Goal: Task Accomplishment & Management: Use online tool/utility

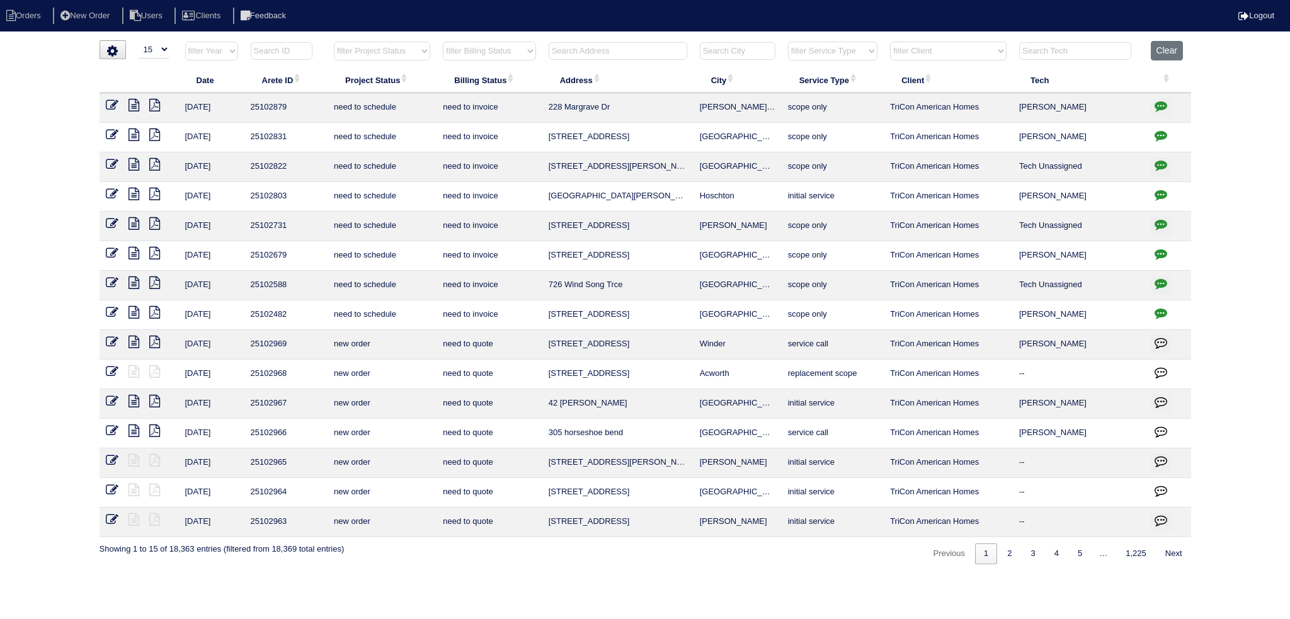
select select "15"
click at [584, 60] on th at bounding box center [617, 54] width 151 height 26
click at [578, 57] on input "text" at bounding box center [618, 51] width 139 height 18
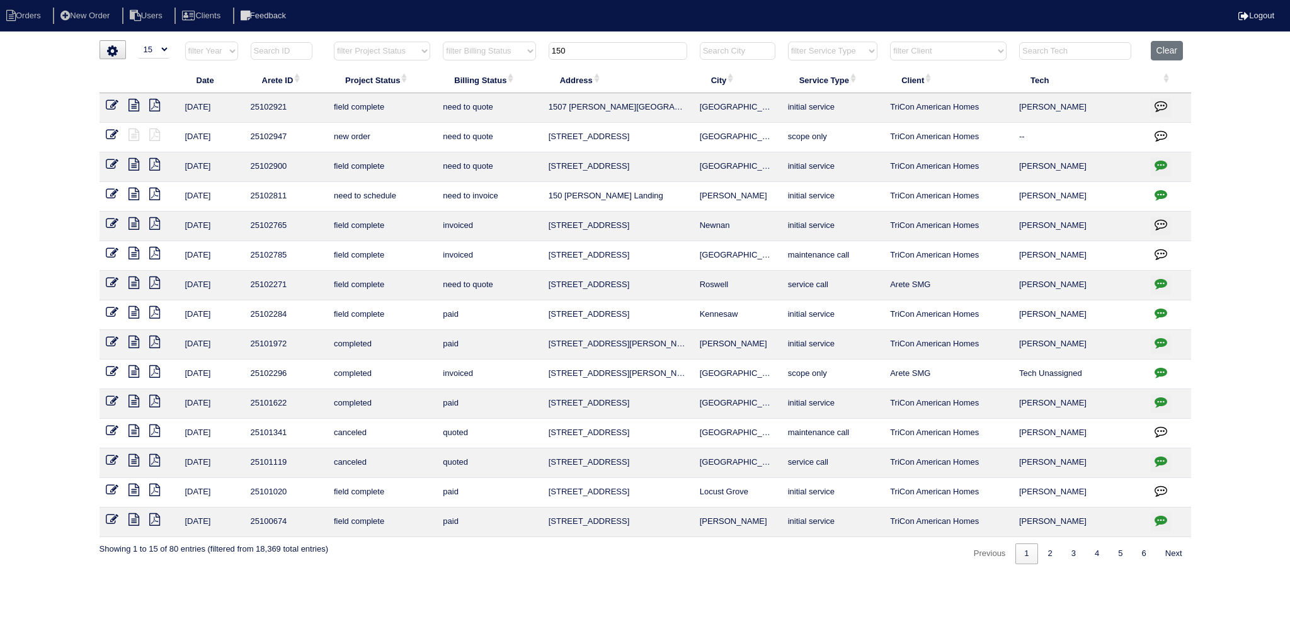
type input "150"
click at [131, 164] on icon at bounding box center [133, 164] width 11 height 13
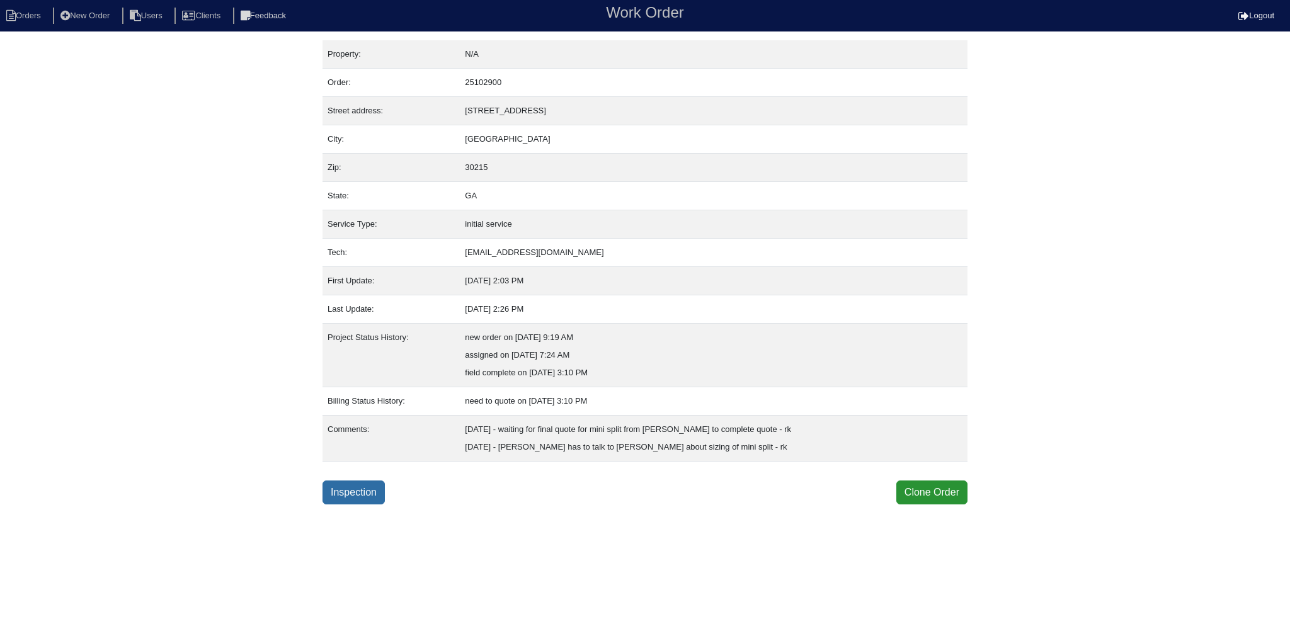
click at [364, 489] on link "Inspection" at bounding box center [353, 492] width 62 height 24
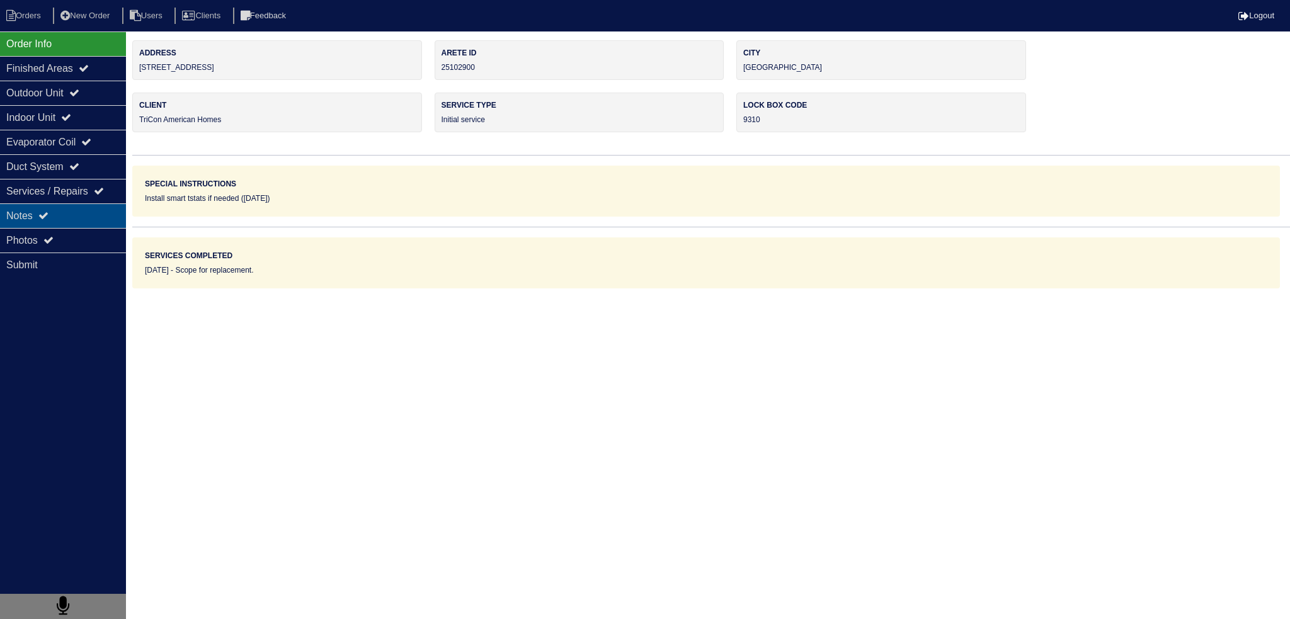
click at [49, 204] on div "Notes" at bounding box center [63, 215] width 126 height 25
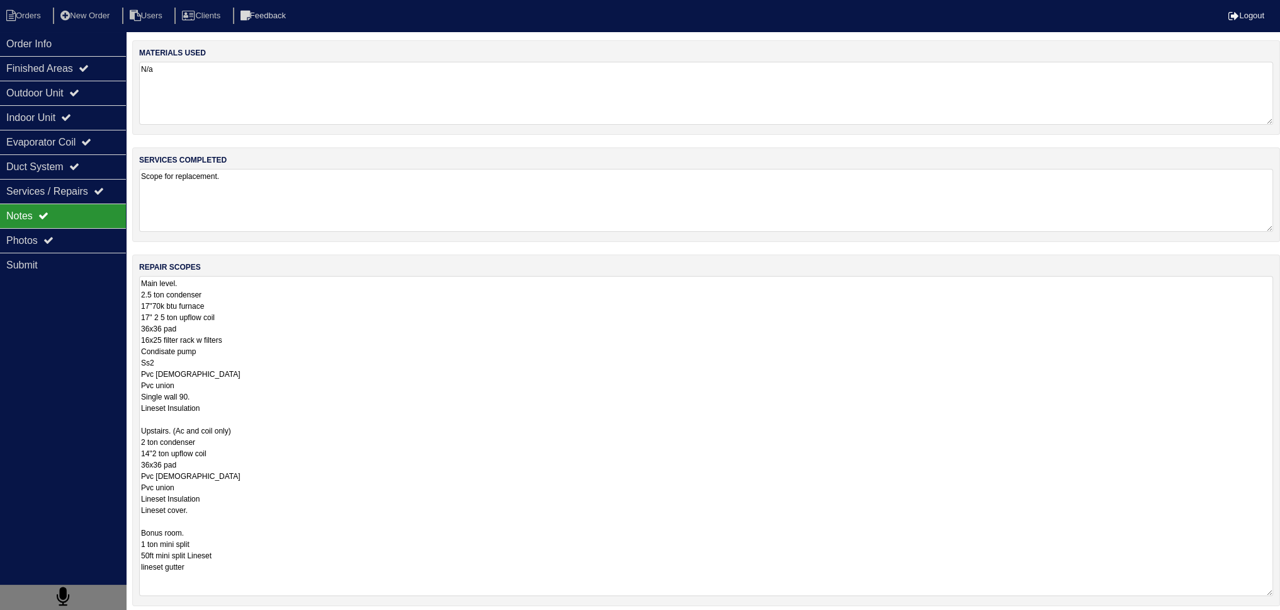
click at [281, 302] on textarea "Main level. 2.5 ton condenser 17"70k btu furnace 17" 2 5 ton upflow coil 36x36 …" at bounding box center [706, 436] width 1134 height 320
click at [145, 543] on textarea "Main level. 2.5 ton condenser 17"70k btu furnace 17" 2 5 ton upflow coil 36x36 …" at bounding box center [706, 436] width 1134 height 320
click at [242, 552] on textarea "Main level. 2.5 ton condenser 17"70k btu furnace 17" 2 5 ton upflow coil 36x36 …" at bounding box center [706, 436] width 1134 height 320
click at [236, 537] on textarea "Main level. 2.5 ton condenser 17"70k btu furnace 17" 2 5 ton upflow coil 36x36 …" at bounding box center [706, 436] width 1134 height 320
type textarea "Main level. 2.5 ton condenser 17"70k btu furnace 17" 2 5 ton upflow coil 36x36 …"
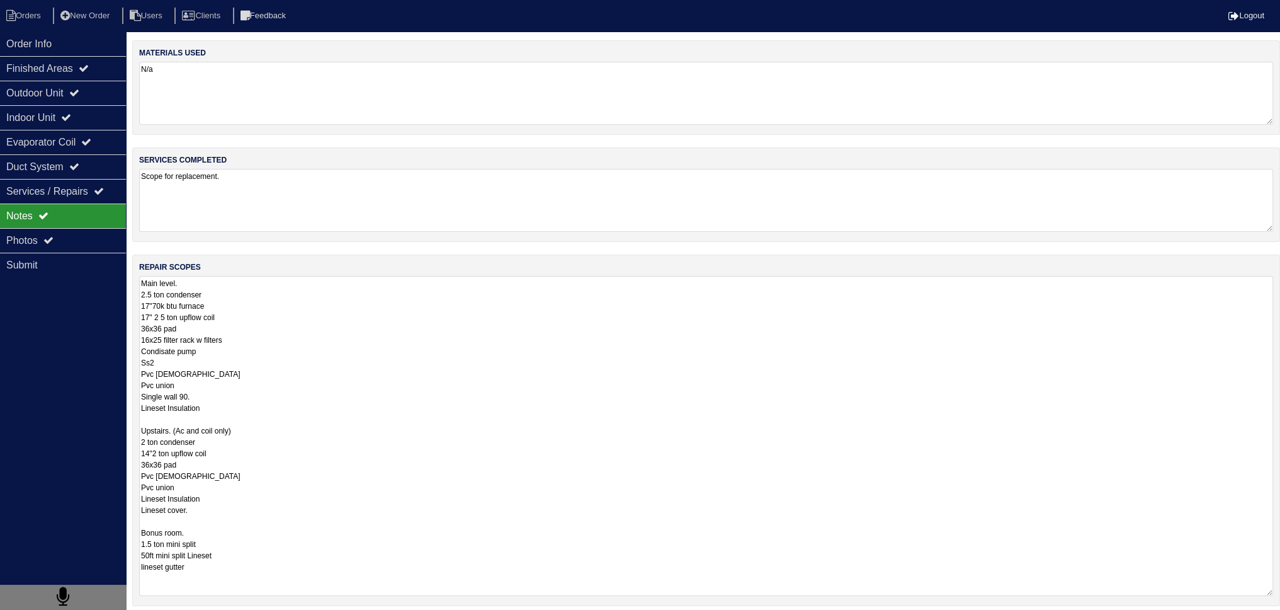
click at [33, 224] on div "Notes" at bounding box center [63, 215] width 126 height 25
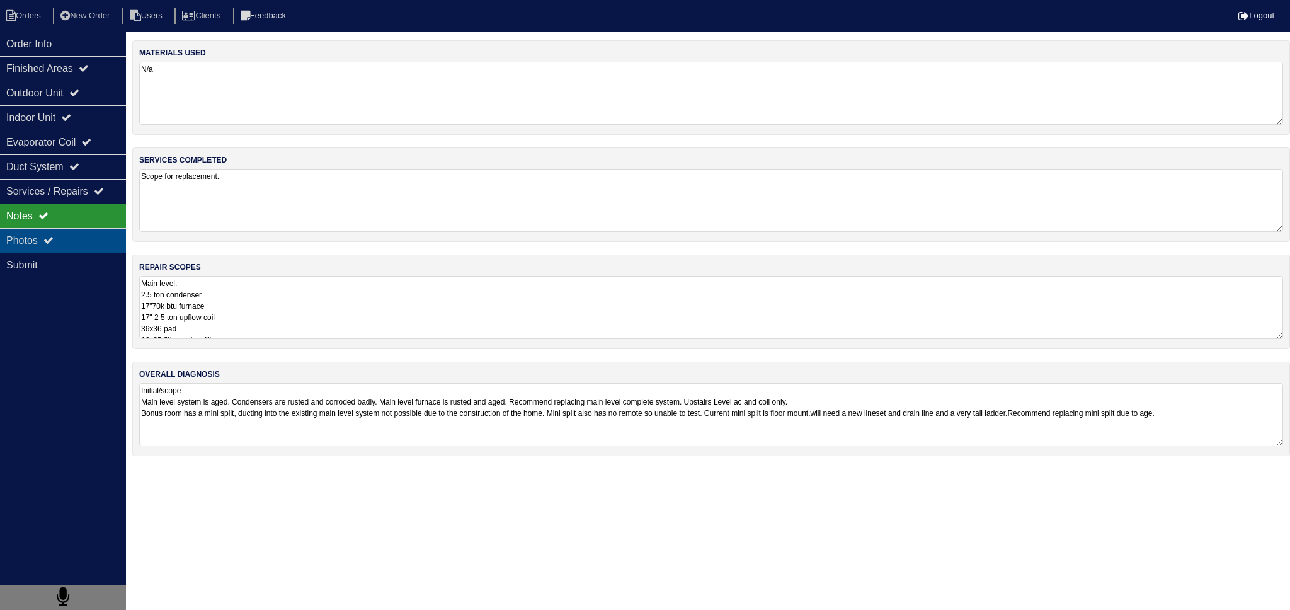
click at [38, 232] on div "Photos" at bounding box center [63, 240] width 126 height 25
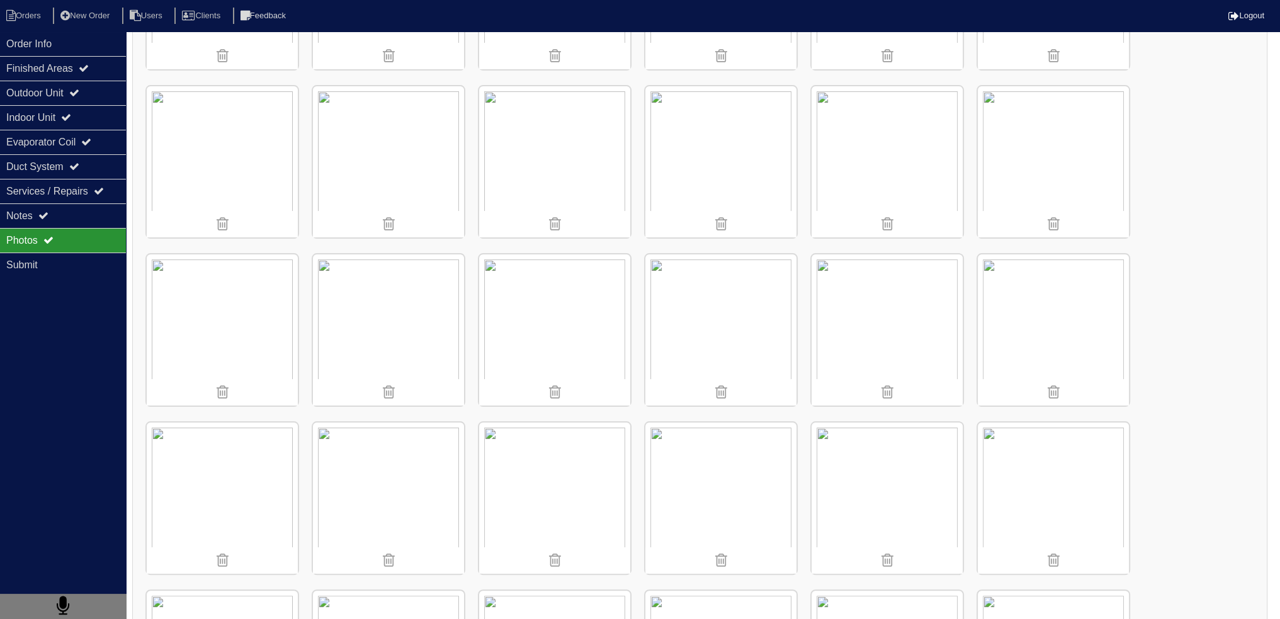
scroll to position [315, 0]
click at [77, 217] on div "Notes" at bounding box center [63, 215] width 126 height 25
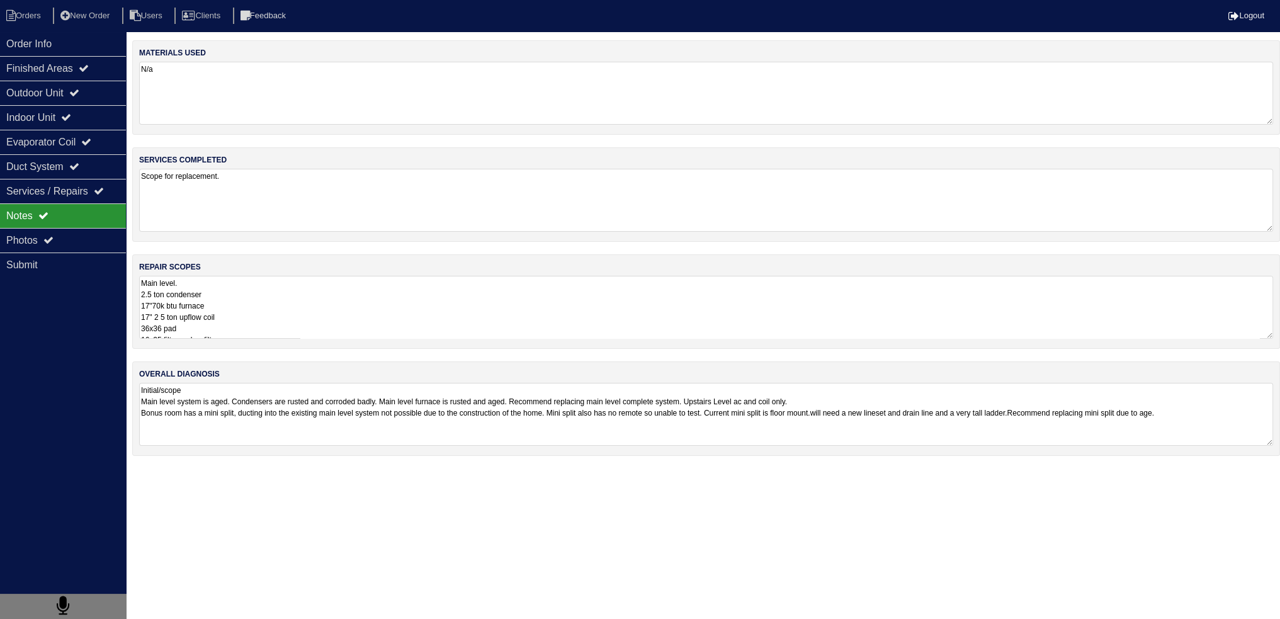
scroll to position [0, 0]
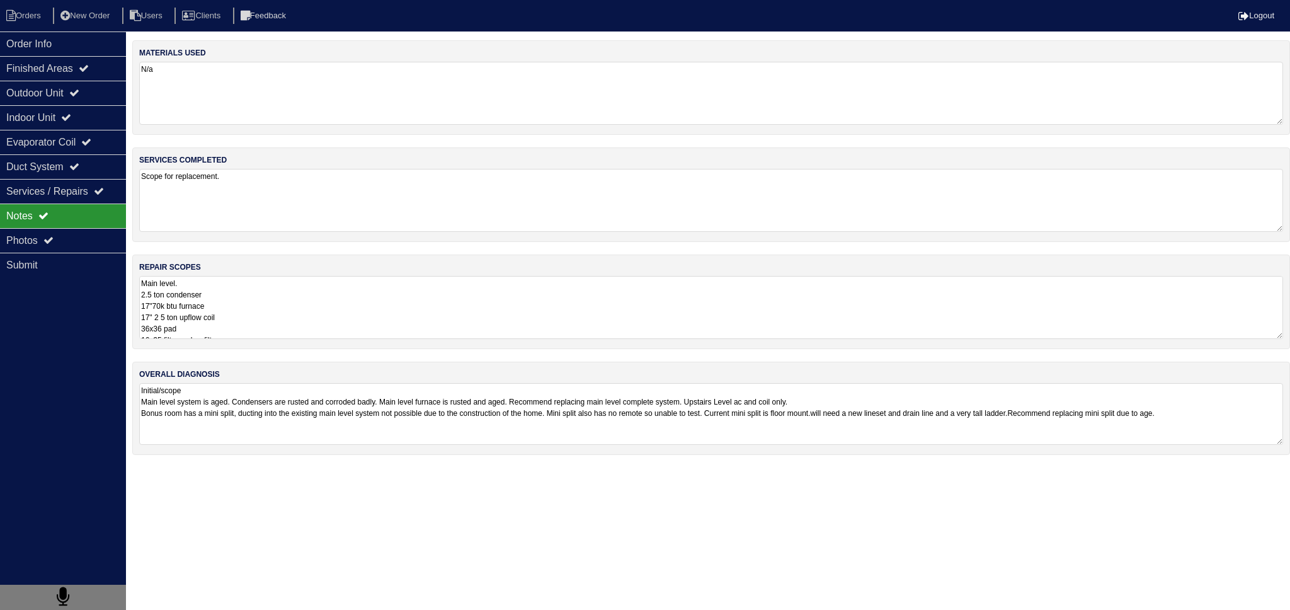
click at [207, 421] on textarea "Initial/scope Main level system is aged. Condensers are rusted and corroded bad…" at bounding box center [711, 414] width 1144 height 62
click at [69, 236] on div "Photos" at bounding box center [63, 240] width 126 height 25
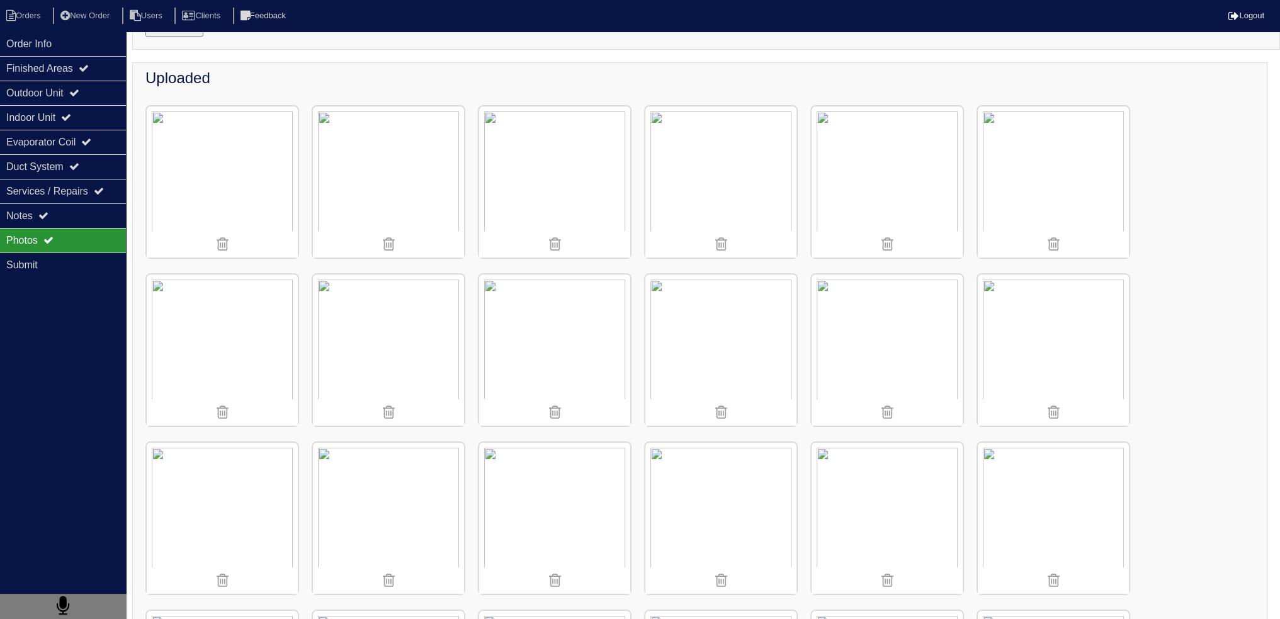
scroll to position [315, 0]
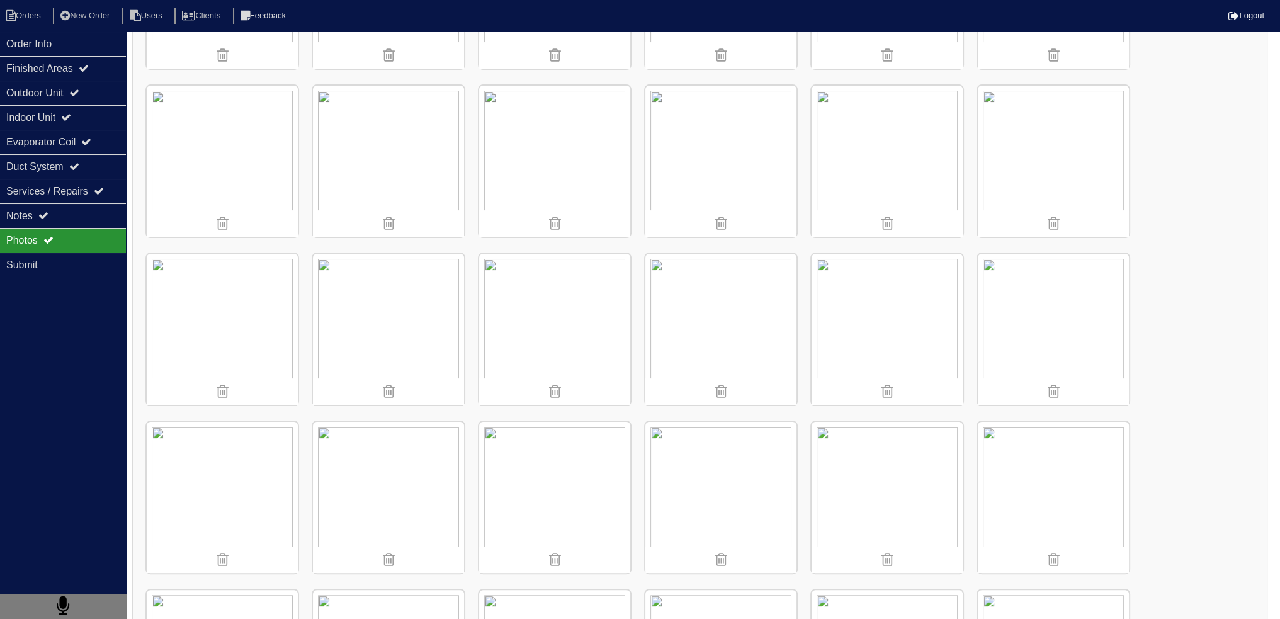
click at [580, 319] on img at bounding box center [554, 329] width 151 height 151
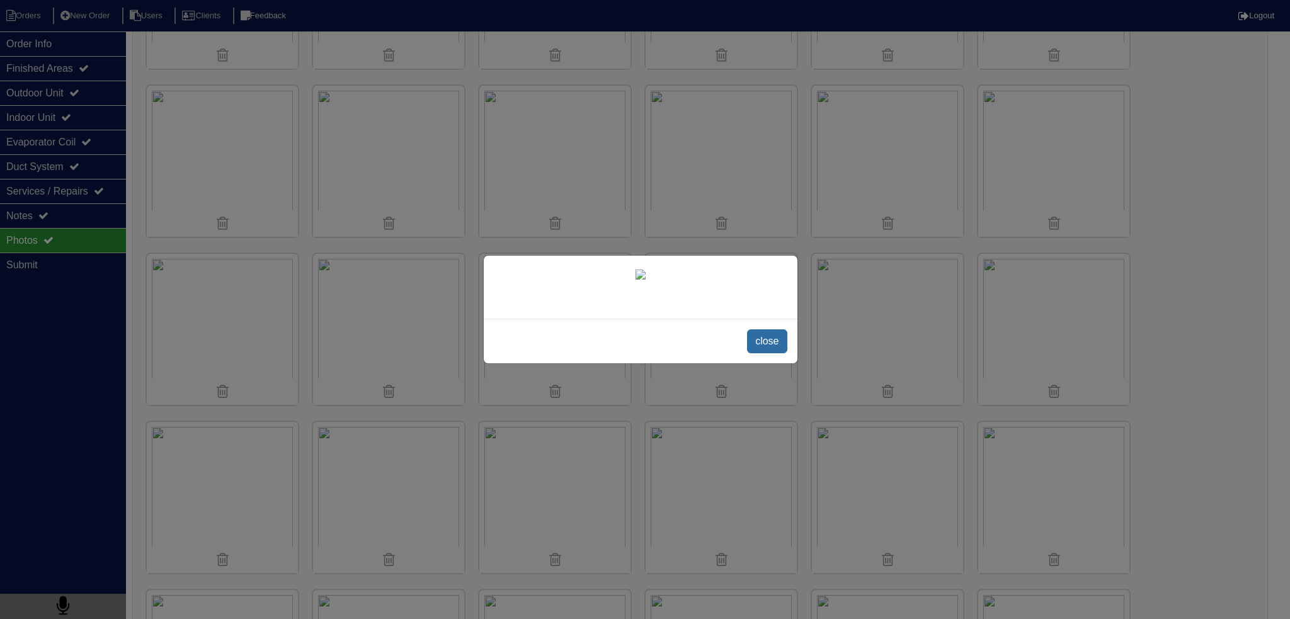
click at [759, 353] on span "close" at bounding box center [767, 341] width 40 height 24
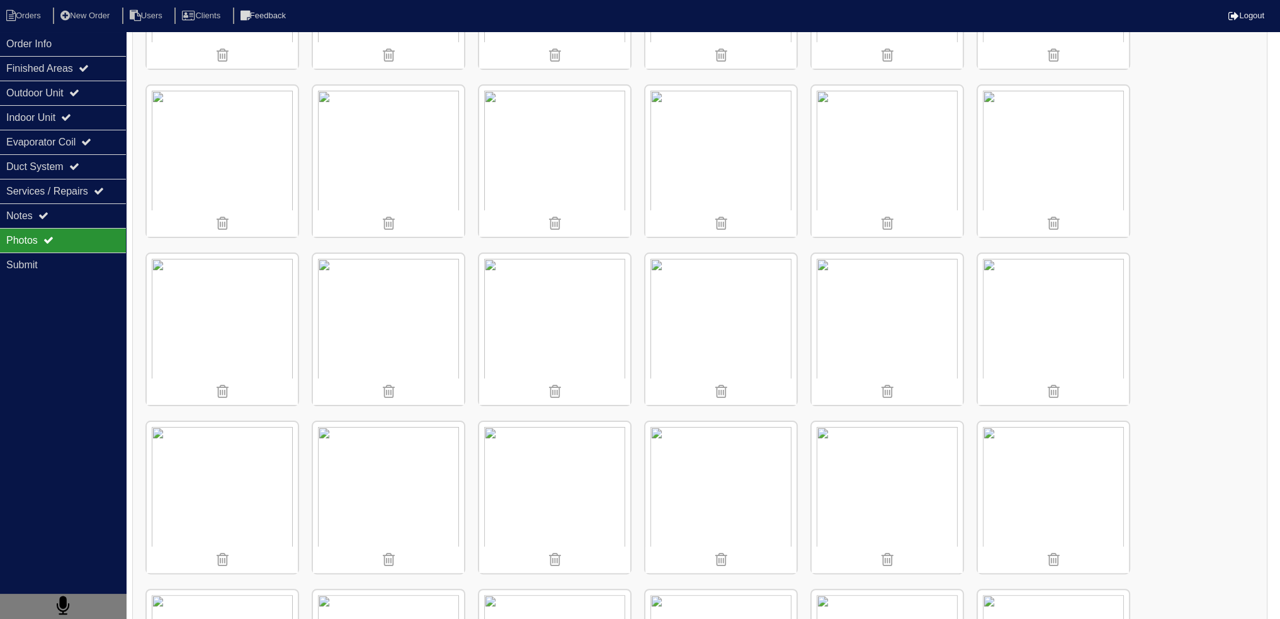
click at [406, 123] on img at bounding box center [388, 161] width 151 height 151
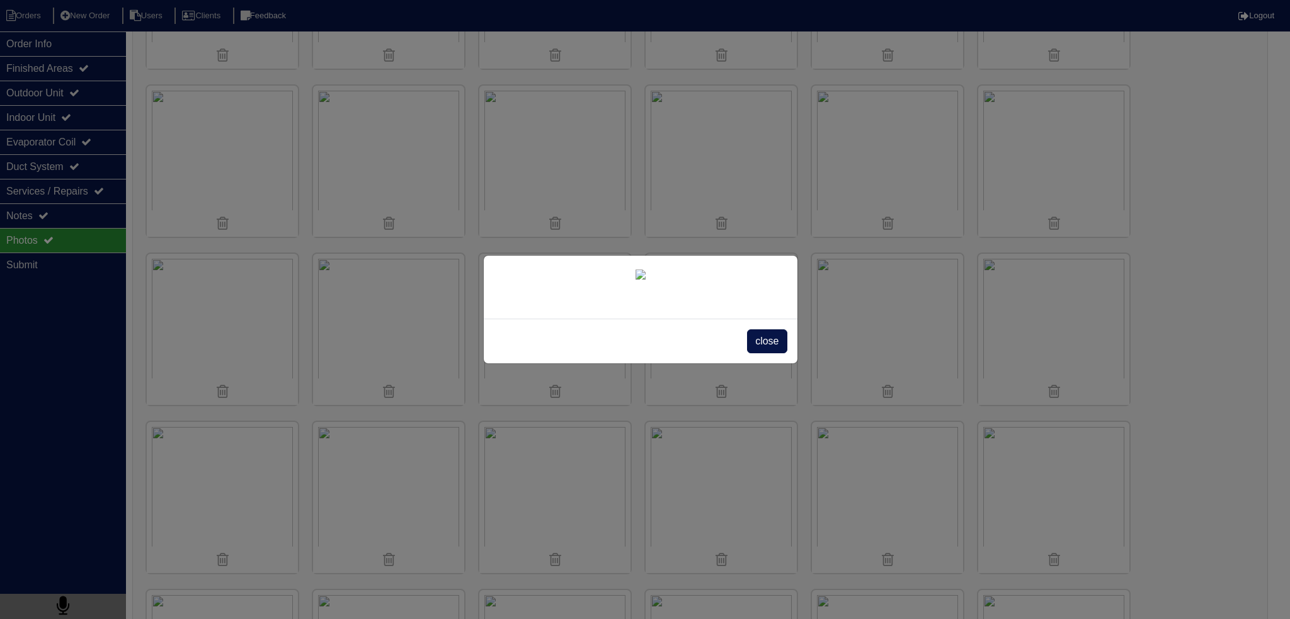
click at [776, 363] on div "close" at bounding box center [641, 341] width 314 height 45
click at [777, 353] on span "close" at bounding box center [767, 341] width 40 height 24
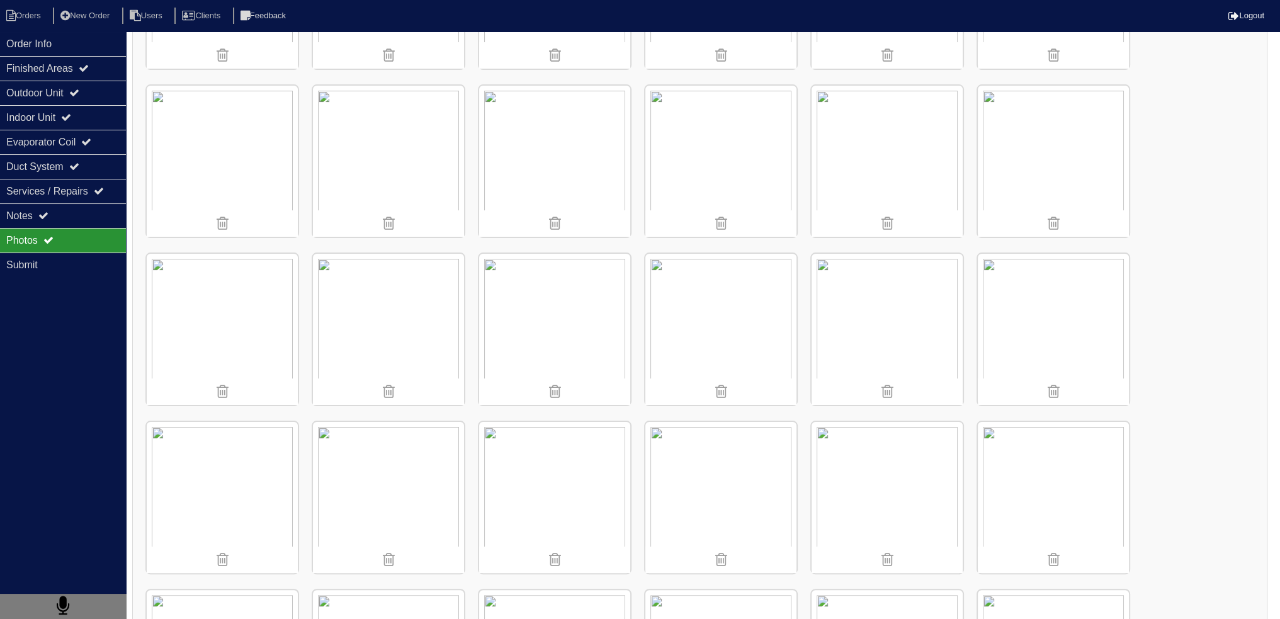
click at [564, 312] on img at bounding box center [554, 329] width 151 height 151
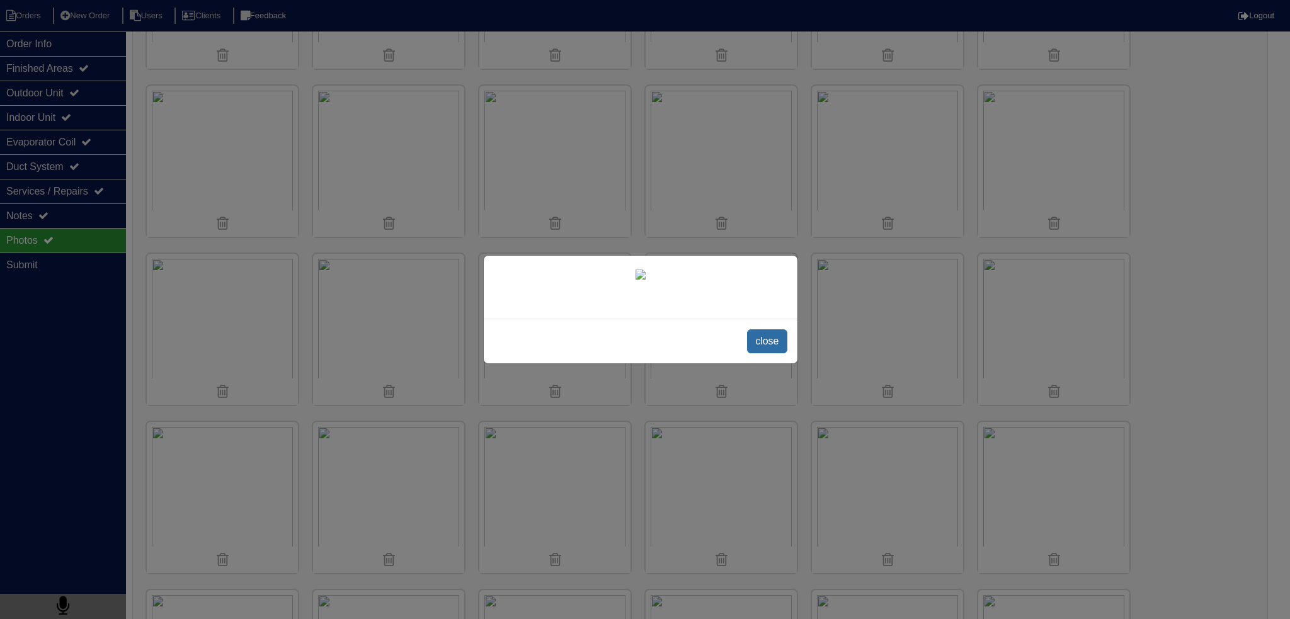
click at [771, 353] on span "close" at bounding box center [767, 341] width 40 height 24
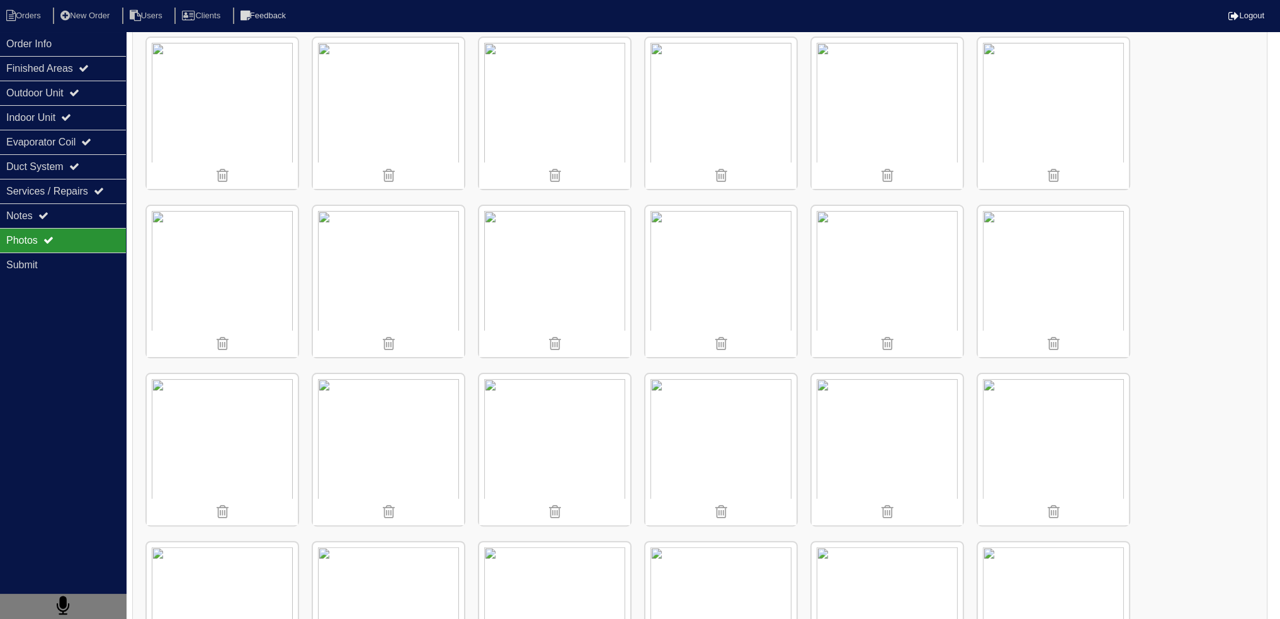
scroll to position [504, 0]
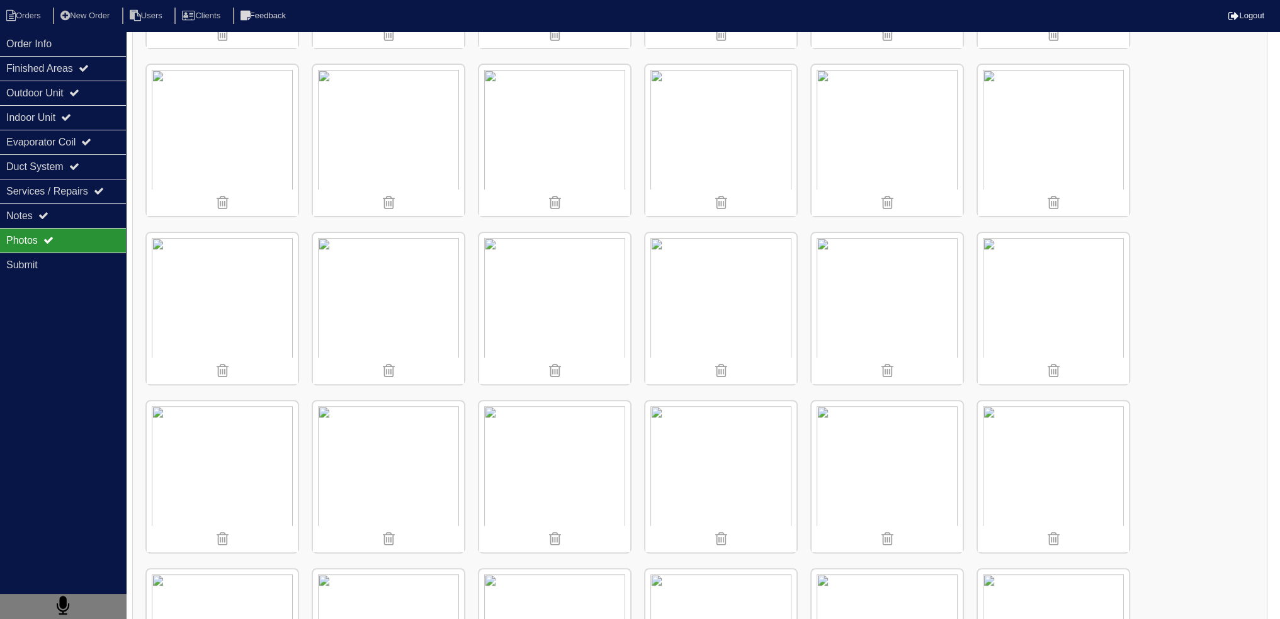
click at [1021, 126] on img at bounding box center [1053, 140] width 151 height 151
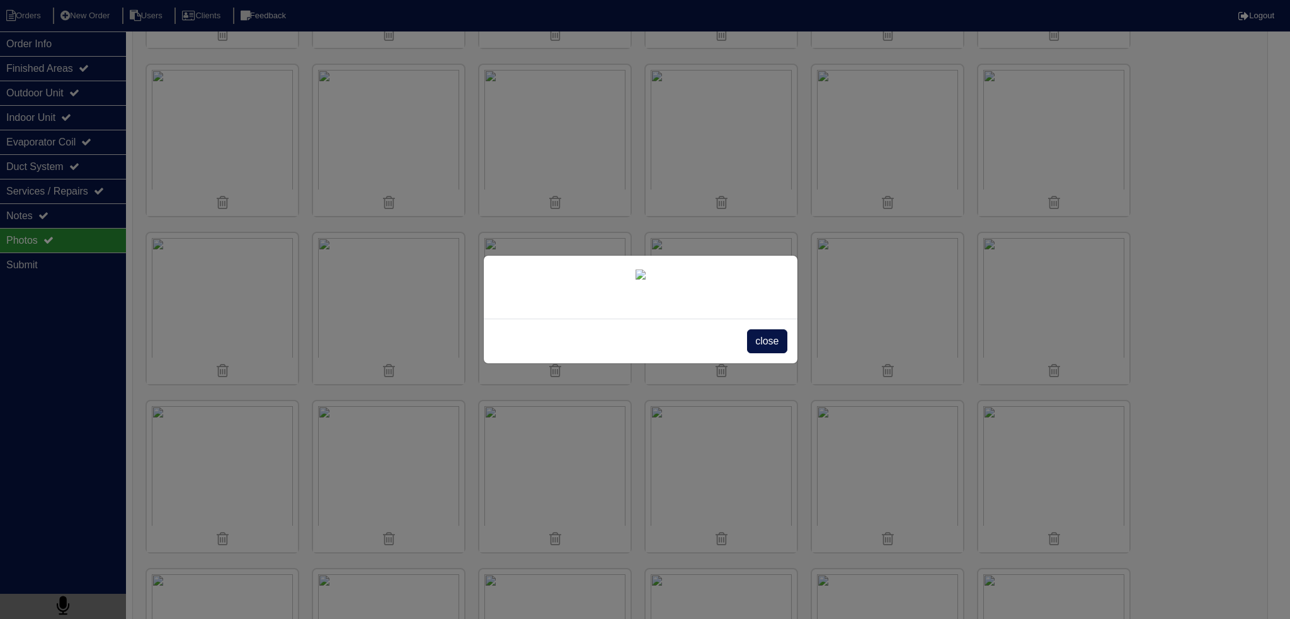
click at [773, 353] on span "close" at bounding box center [767, 341] width 40 height 24
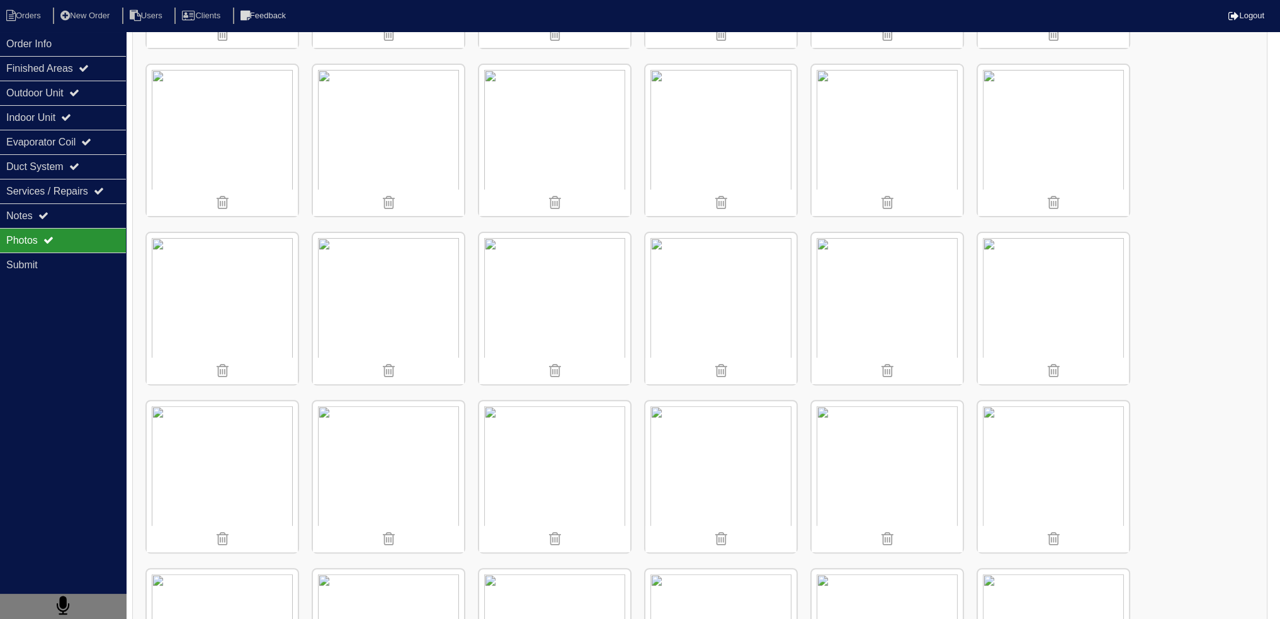
click at [103, 229] on div "Photos" at bounding box center [63, 240] width 126 height 25
drag, startPoint x: 103, startPoint y: 208, endPoint x: 110, endPoint y: 215, distance: 9.8
click at [103, 209] on div "Notes" at bounding box center [63, 215] width 126 height 25
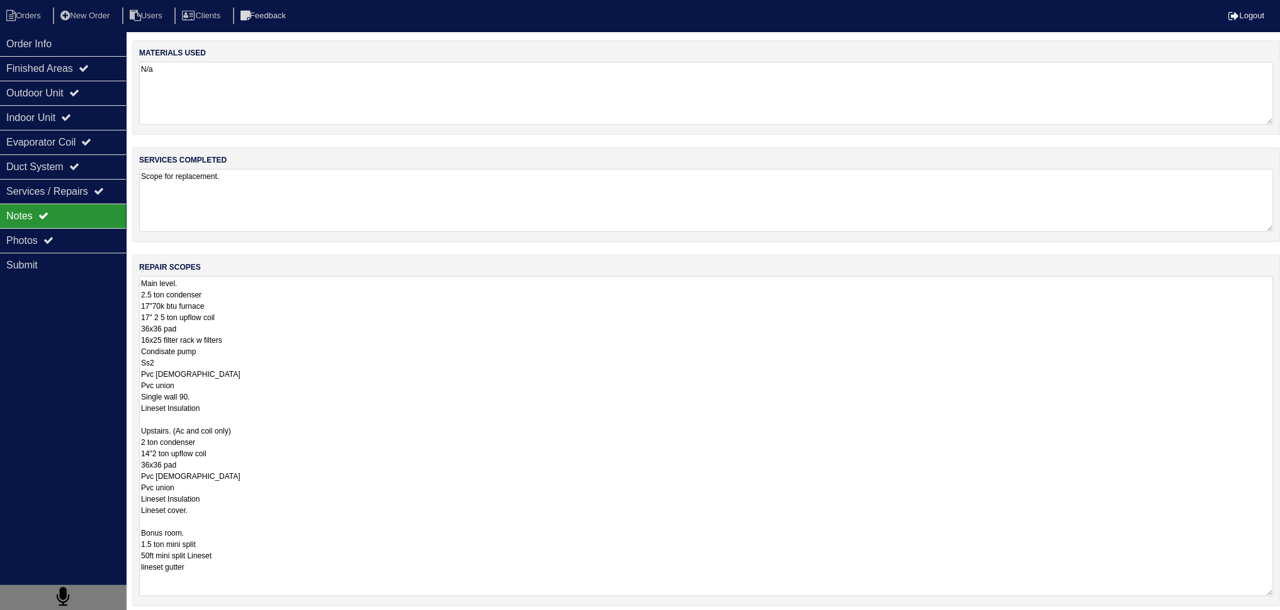
click at [234, 331] on textarea "Main level. 2.5 ton condenser 17"70k btu furnace 17" 2 5 ton upflow coil 36x36 …" at bounding box center [706, 436] width 1134 height 320
click at [229, 593] on textarea "Main level. 2.5 ton condenser 17"70k btu furnace 17" 2 5 ton upflow coil 36x36 …" at bounding box center [706, 436] width 1134 height 320
click at [209, 547] on textarea "Main level. 2.5 ton condenser 17"70k btu furnace 17" 2 5 ton upflow coil 36x36 …" at bounding box center [706, 436] width 1134 height 320
click at [204, 566] on textarea "Main level. 2.5 ton condenser 17"70k btu furnace 17" 2 5 ton upflow coil 36x36 …" at bounding box center [706, 436] width 1134 height 320
click at [249, 549] on textarea "Main level. 2.5 ton condenser 17"70k btu furnace 17" 2 5 ton upflow coil 36x36 …" at bounding box center [706, 436] width 1134 height 320
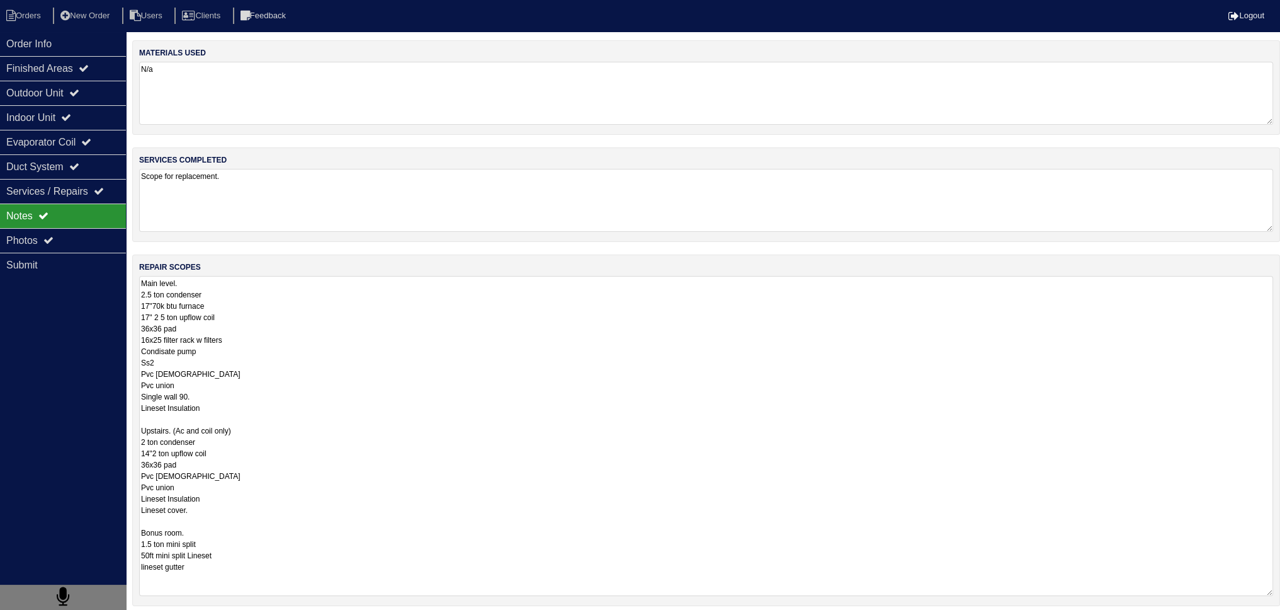
click at [249, 546] on textarea "Main level. 2.5 ton condenser 17"70k btu furnace 17" 2 5 ton upflow coil 36x36 …" at bounding box center [706, 436] width 1134 height 320
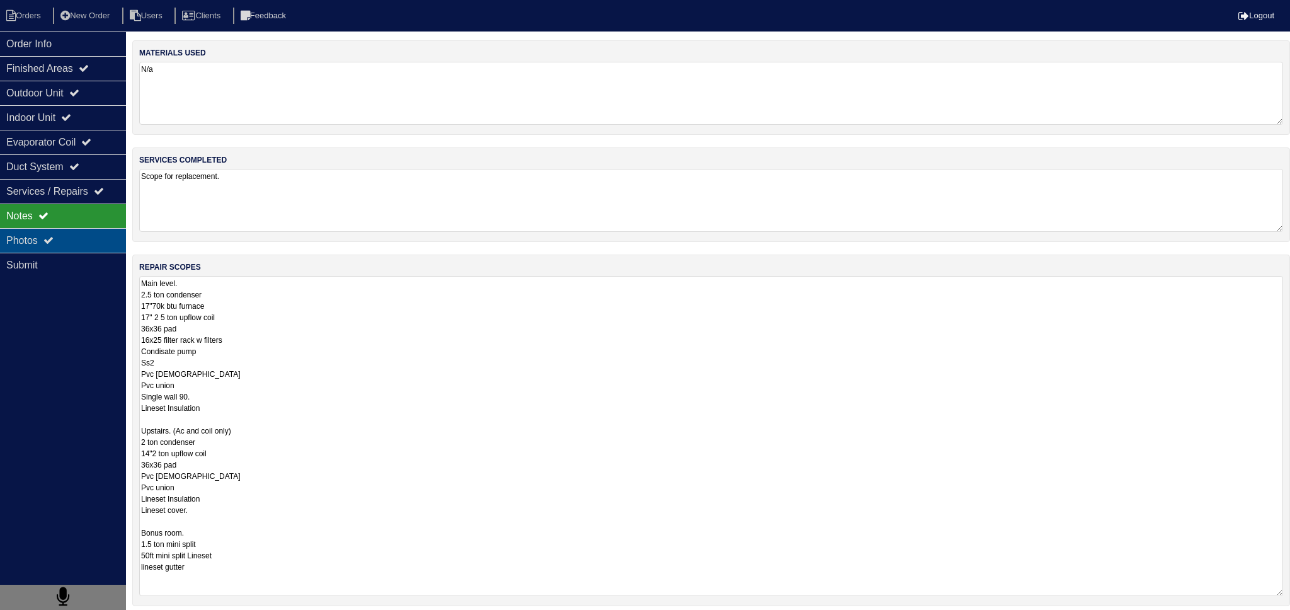
click at [69, 236] on div "Photos" at bounding box center [63, 240] width 126 height 25
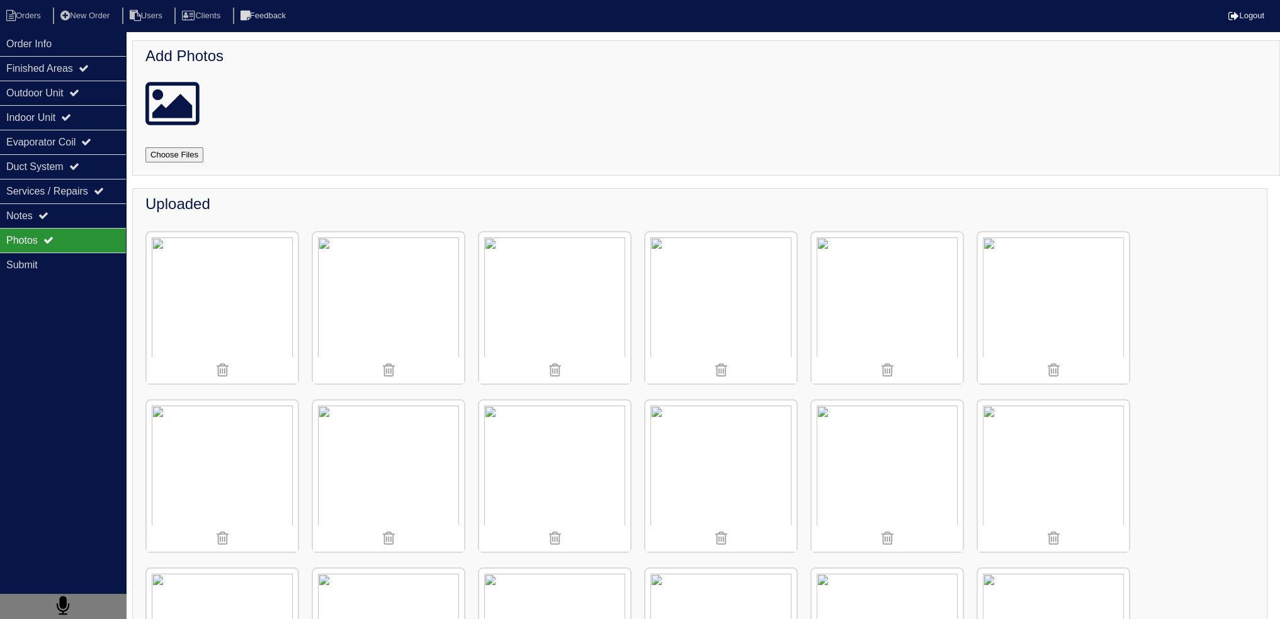
scroll to position [252, 0]
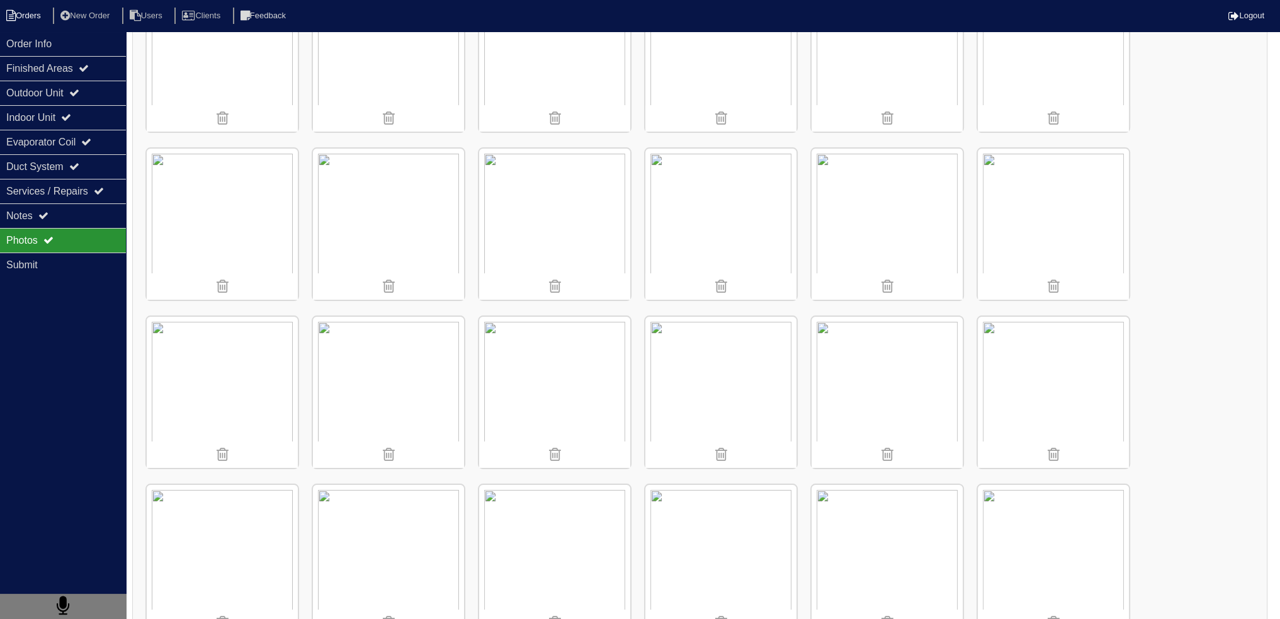
click at [46, 14] on li "Orders" at bounding box center [25, 16] width 51 height 17
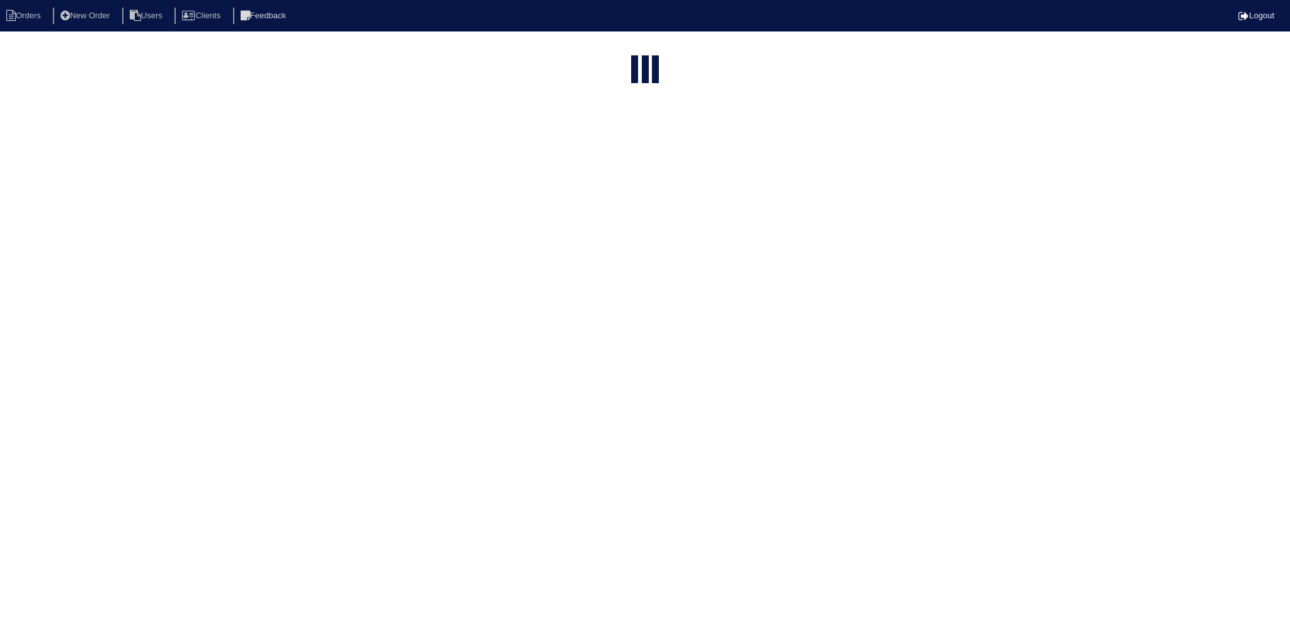
select select "15"
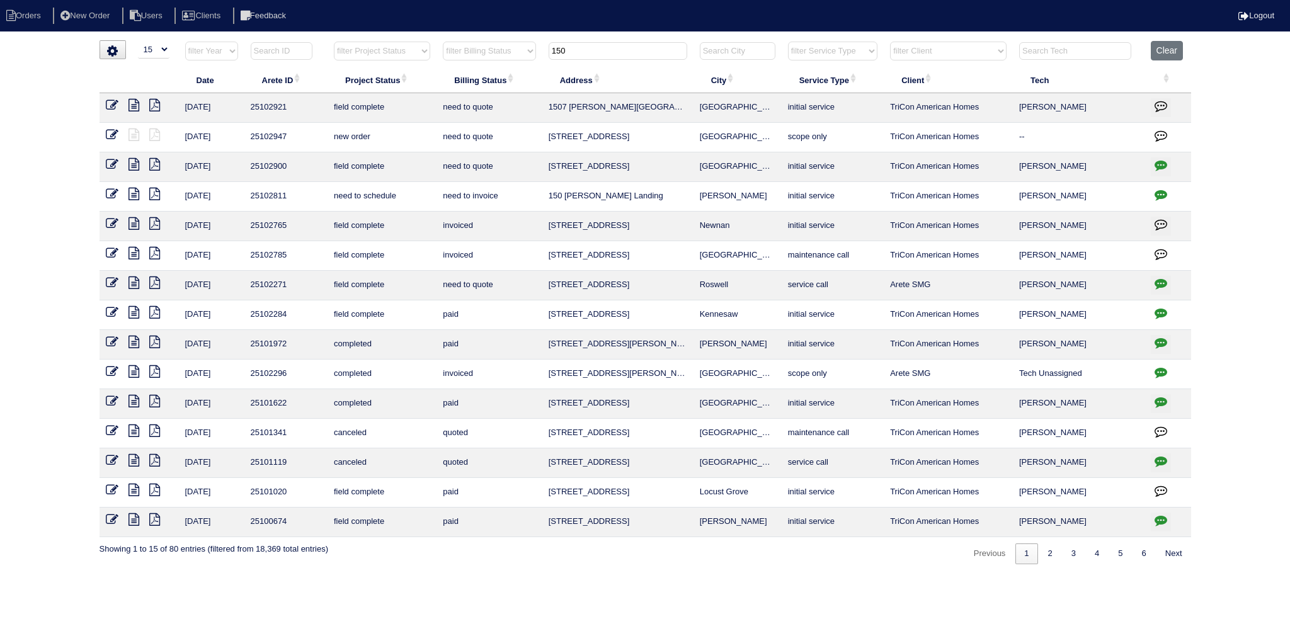
drag, startPoint x: 591, startPoint y: 44, endPoint x: 495, endPoint y: 45, distance: 96.4
click at [495, 45] on tr "filter Year -- Any Year -- 2025 2024 2023 2022 2021 2020 2019 filter Project St…" at bounding box center [644, 54] width 1091 height 26
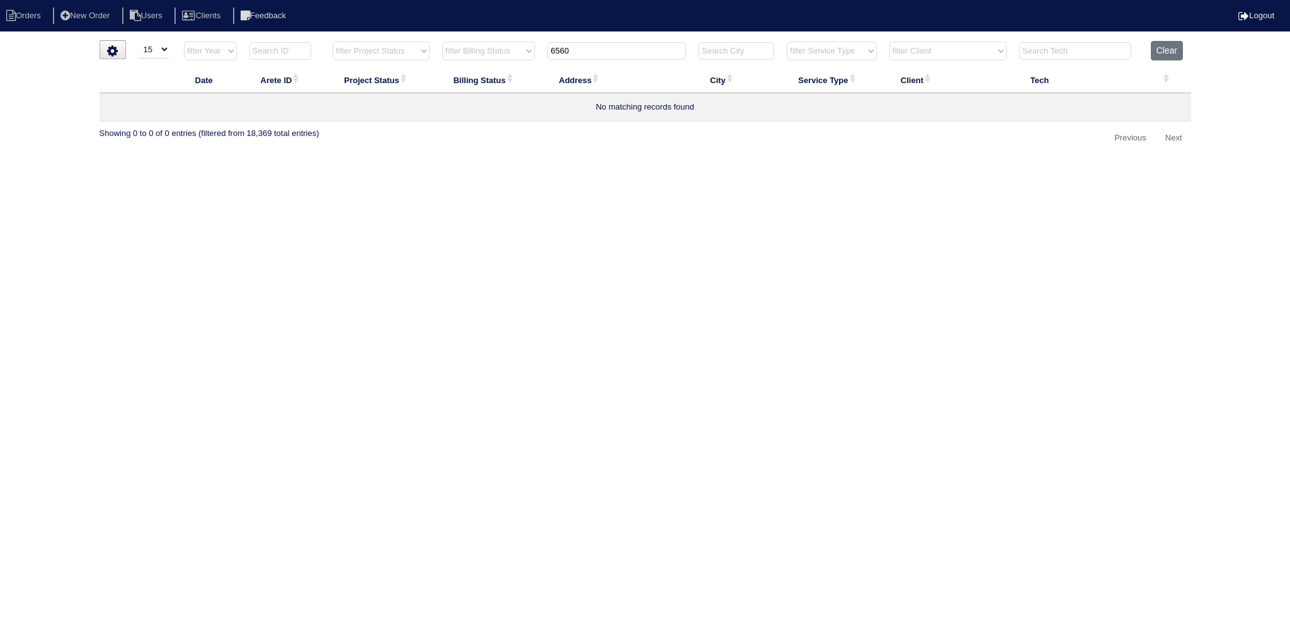
drag, startPoint x: 585, startPoint y: 50, endPoint x: 527, endPoint y: 50, distance: 57.9
click at [527, 50] on tr "filter Year -- Any Year -- 2025 2024 2023 2022 2021 2020 2019 filter Project St…" at bounding box center [644, 54] width 1091 height 26
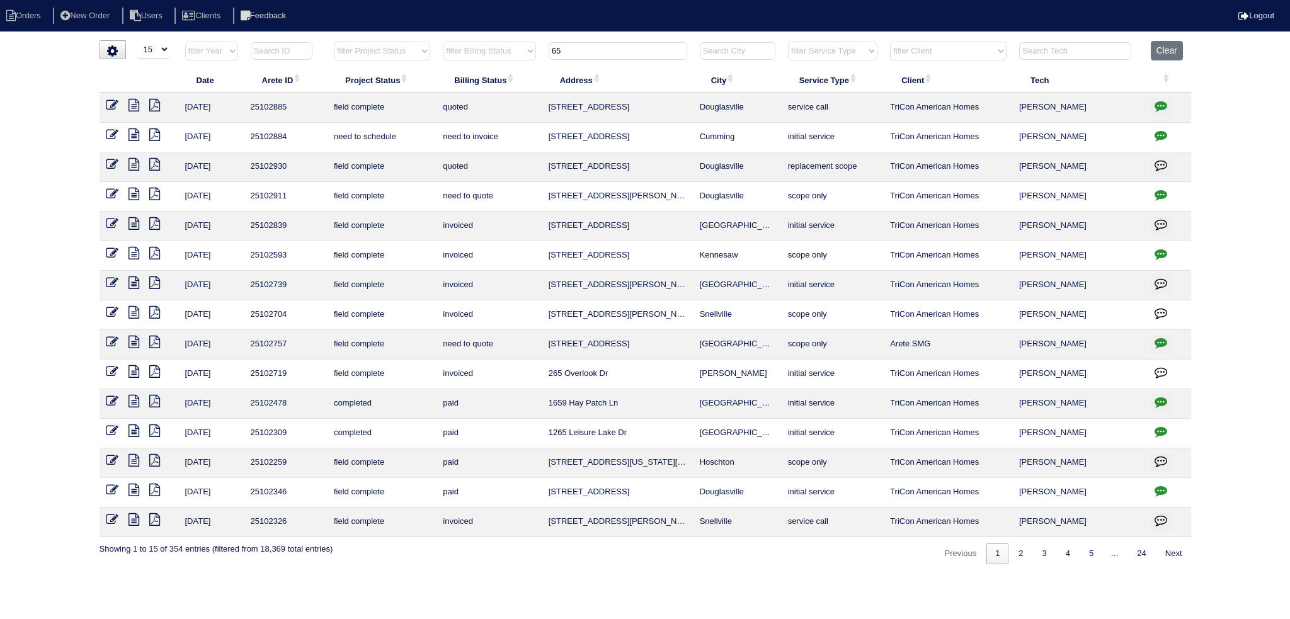
type input "65"
click at [136, 196] on icon at bounding box center [133, 194] width 11 height 13
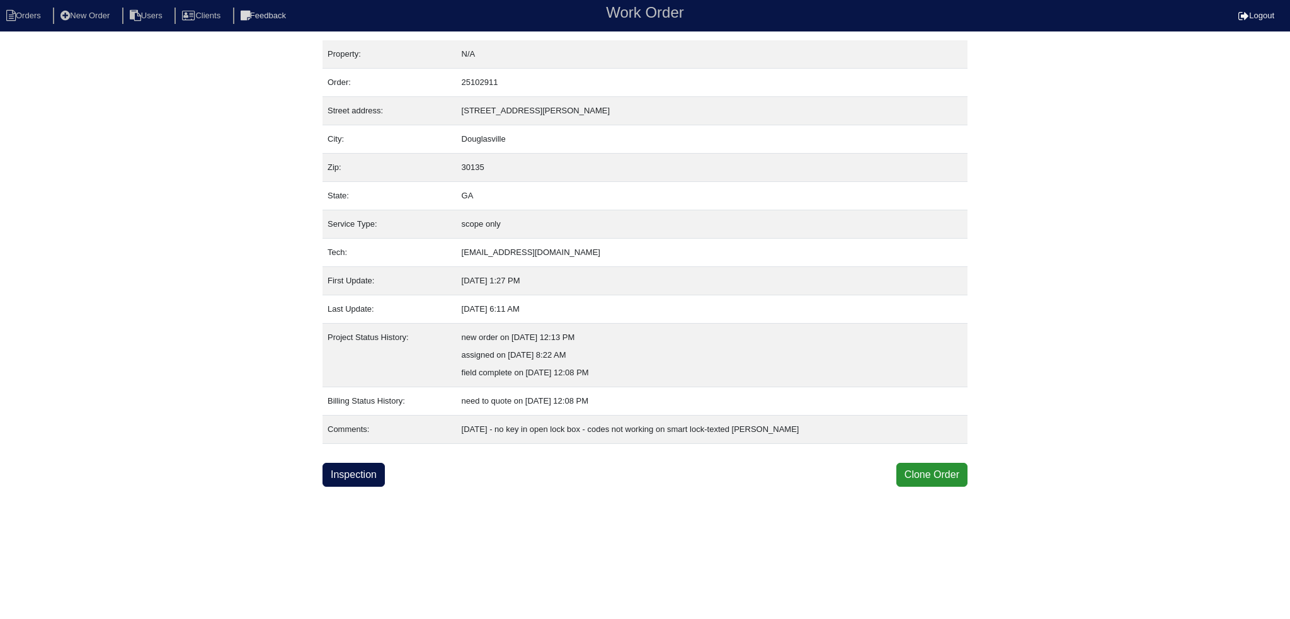
click at [369, 486] on html "Orders New Order Users Clients Feedback Work Order Logout Work Order Orders New…" at bounding box center [645, 243] width 1290 height 487
click at [365, 475] on link "Inspection" at bounding box center [353, 475] width 62 height 24
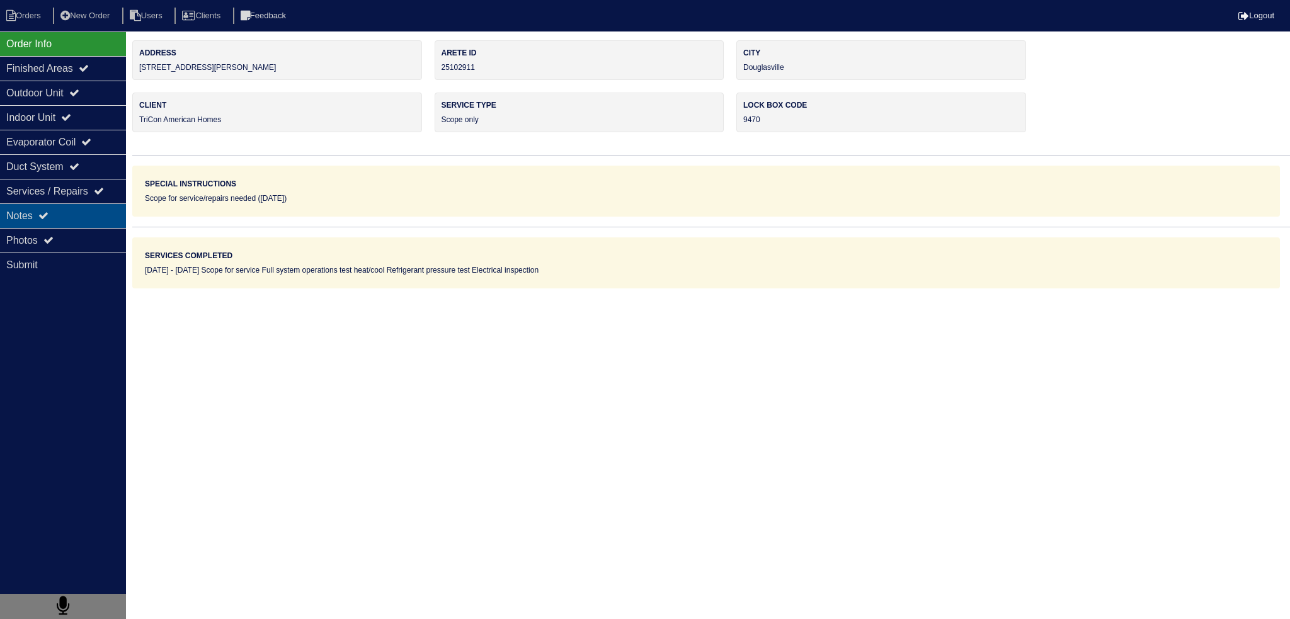
click at [99, 222] on div "Notes" at bounding box center [63, 215] width 126 height 25
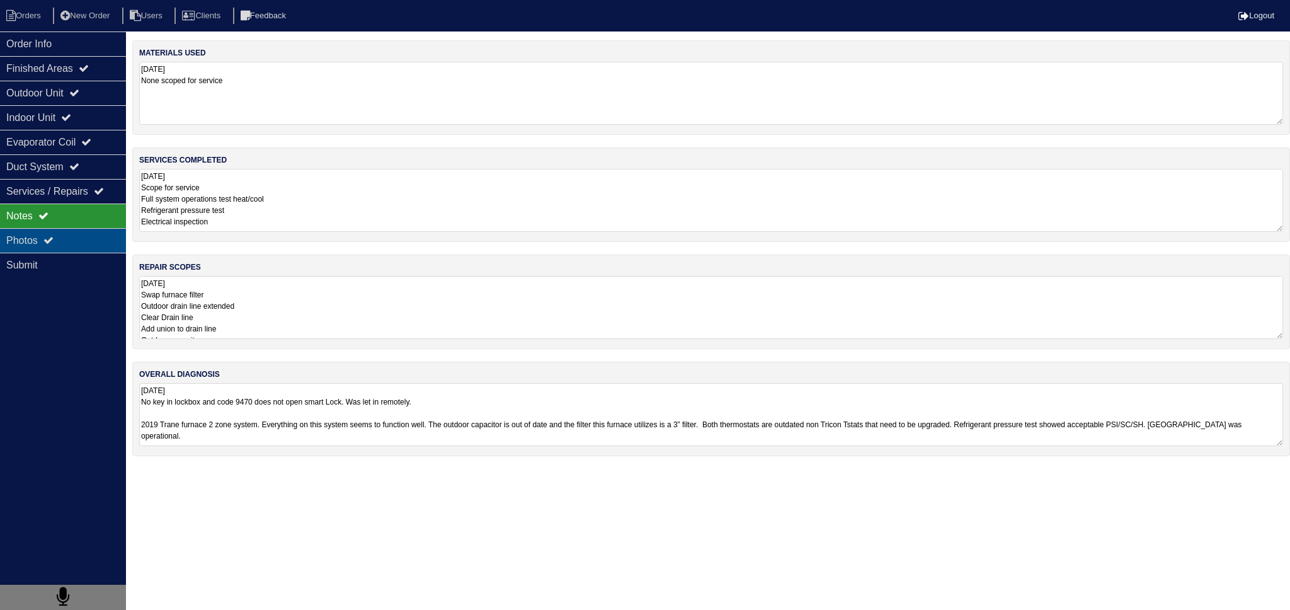
click at [97, 234] on div "Photos" at bounding box center [63, 240] width 126 height 25
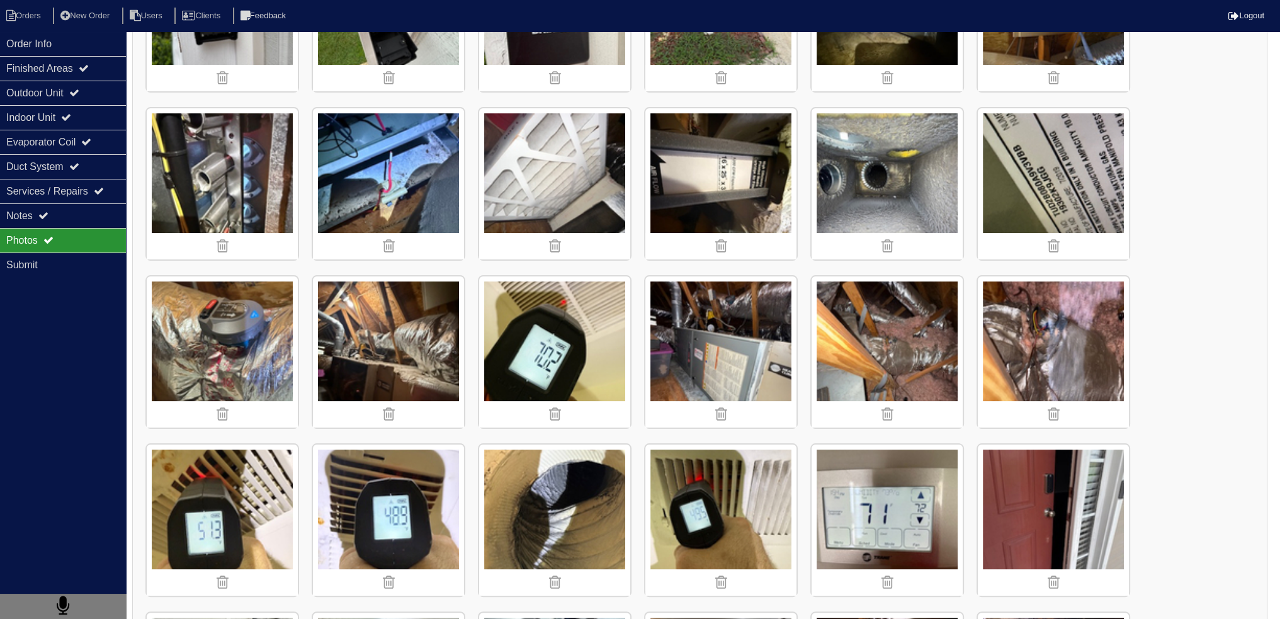
scroll to position [40, 0]
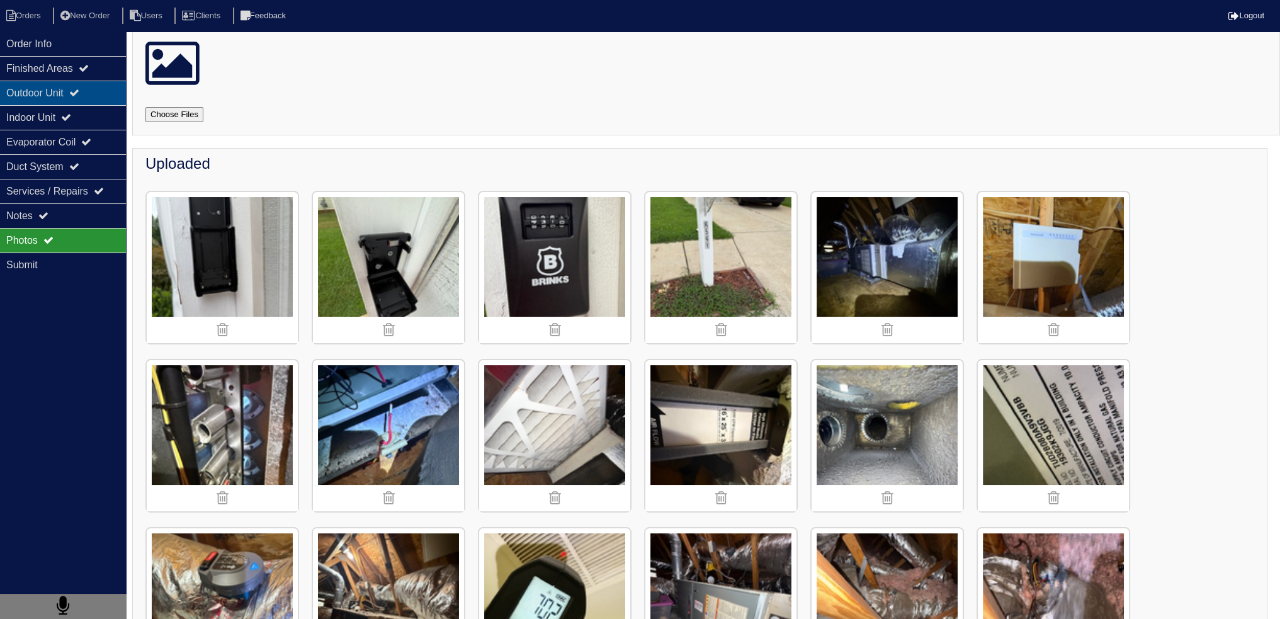
click at [47, 94] on div "Outdoor Unit" at bounding box center [63, 93] width 126 height 25
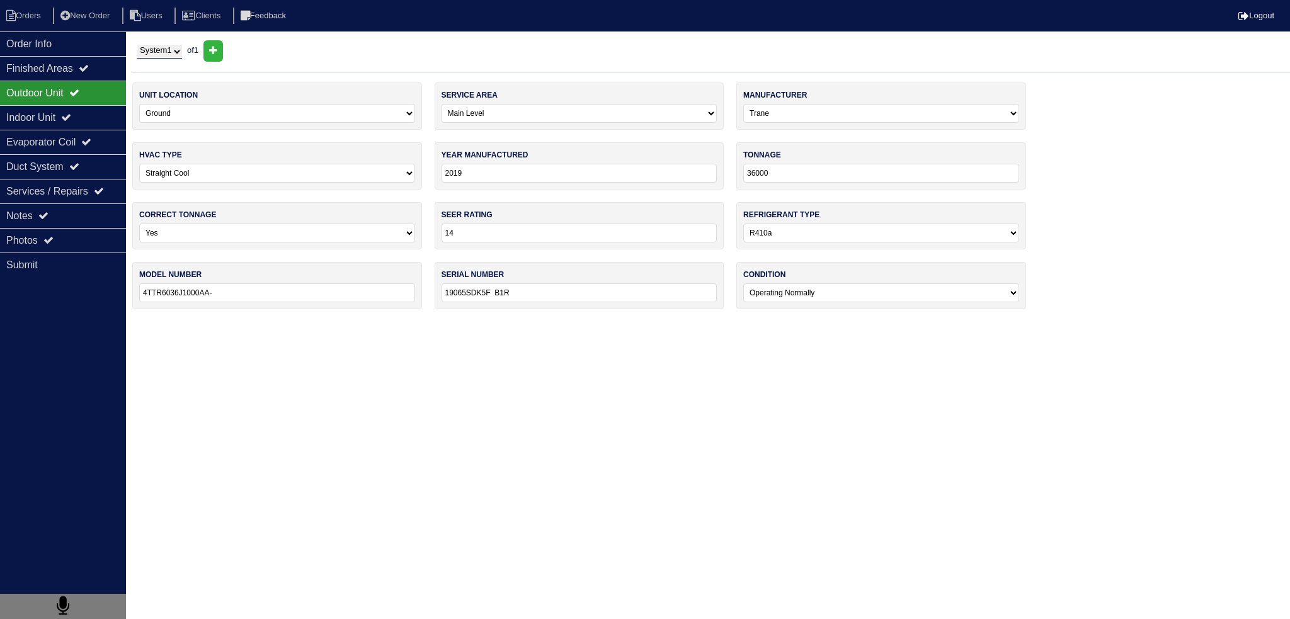
drag, startPoint x: 245, startPoint y: 290, endPoint x: 116, endPoint y: 292, distance: 129.1
click at [116, 292] on div "Order Info Finished Areas Outdoor Unit Indoor Unit Evaporator Coil Duct System …" at bounding box center [645, 180] width 1290 height 281
click at [79, 226] on div "Notes" at bounding box center [63, 215] width 126 height 25
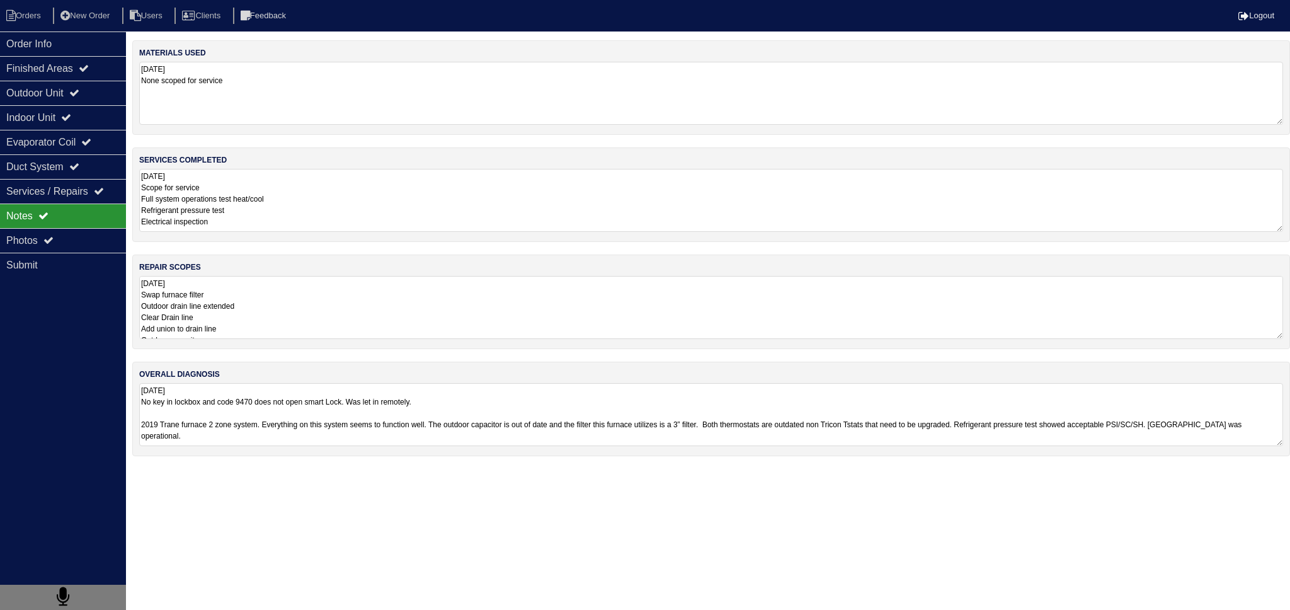
click at [247, 300] on textarea "08/08/2025 Swap furnace filter Outdoor drain line extended Clear Drain line Add…" at bounding box center [711, 307] width 1144 height 63
click at [273, 226] on textarea "08/08/2025 Scope for service Full system operations test heat/cool Refrigerant …" at bounding box center [711, 200] width 1144 height 62
click at [87, 242] on div "Photos" at bounding box center [63, 240] width 126 height 25
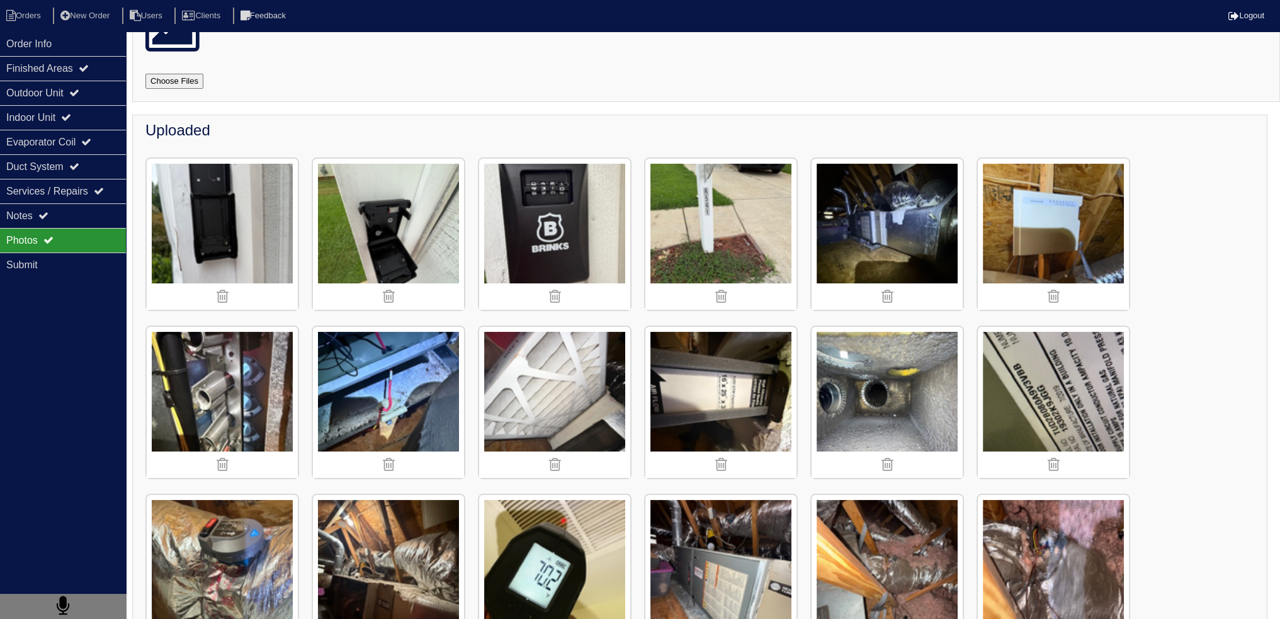
scroll to position [252, 0]
